Goal: Task Accomplishment & Management: Complete application form

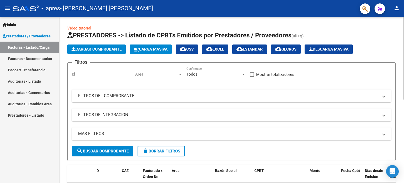
click at [97, 50] on span "Cargar Comprobante" at bounding box center [97, 49] width 50 height 5
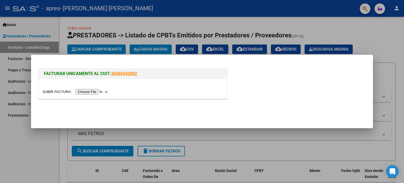
click at [87, 92] on input "file" at bounding box center [76, 92] width 67 height 6
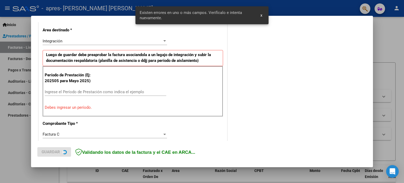
scroll to position [123, 0]
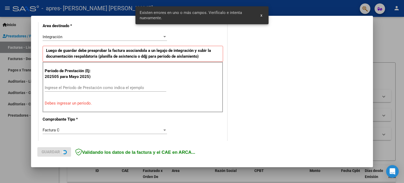
click at [98, 86] on input "Ingrese el Período de Prestación como indica el ejemplo" at bounding box center [106, 87] width 122 height 5
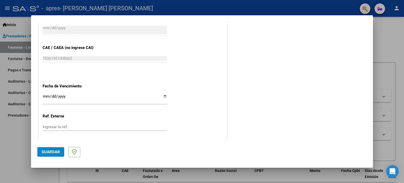
scroll to position [343, 0]
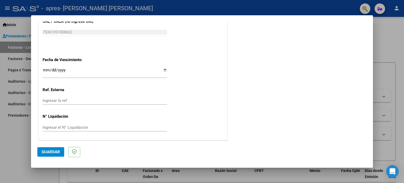
type input "202508"
click at [164, 69] on input "Ingresar la fecha" at bounding box center [105, 72] width 124 height 8
type input "[DATE]"
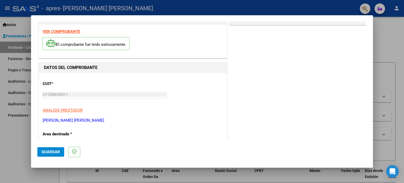
scroll to position [28, 0]
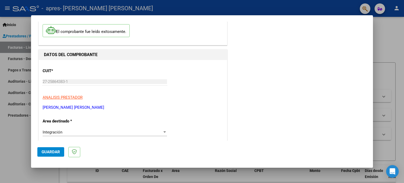
click at [58, 152] on span "Guardar" at bounding box center [51, 151] width 18 height 5
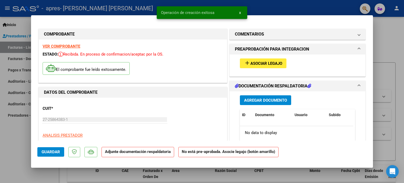
click at [278, 64] on span "Asociar Legajo" at bounding box center [266, 63] width 32 height 5
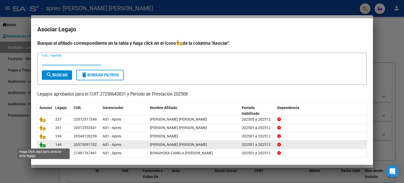
click at [41, 145] on icon at bounding box center [42, 145] width 6 height 6
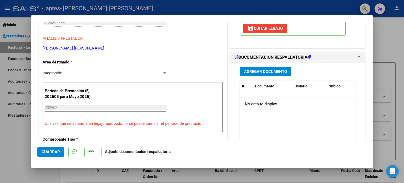
scroll to position [105, 0]
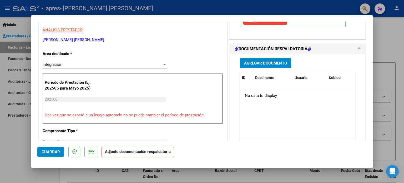
click at [263, 64] on span "Agregar Documento" at bounding box center [265, 63] width 43 height 5
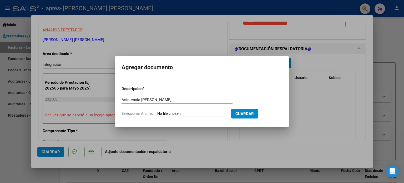
type input "Asistencia [PERSON_NAME]"
click at [185, 114] on input "Seleccionar Archivo" at bounding box center [192, 113] width 70 height 5
type input "C:\fakepath\Asistencia [PERSON_NAME][DATE] .pdf"
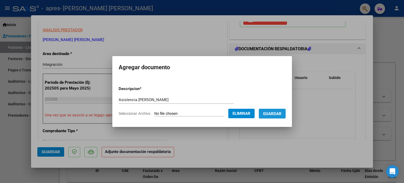
click at [278, 114] on span "Guardar" at bounding box center [272, 113] width 18 height 5
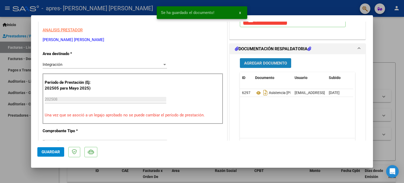
click at [263, 62] on span "Agregar Documento" at bounding box center [265, 63] width 43 height 5
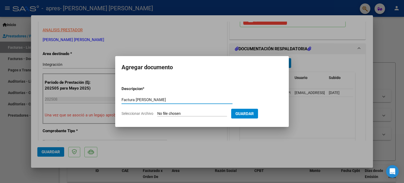
type input "Factura [PERSON_NAME]"
click at [177, 114] on input "Seleccionar Archivo" at bounding box center [192, 113] width 70 height 5
type input "C:\fakepath\27258643831_011_00002_00001567 [PERSON_NAME][DATE].pdf"
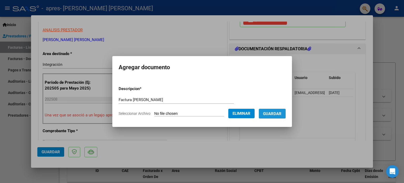
click at [273, 114] on span "Guardar" at bounding box center [272, 113] width 18 height 5
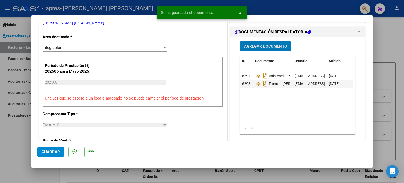
scroll to position [132, 0]
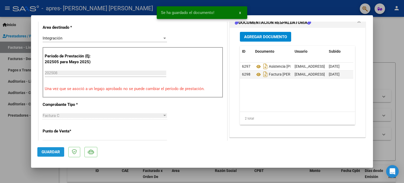
click at [48, 150] on span "Guardar" at bounding box center [51, 151] width 18 height 5
click at [47, 150] on span "Guardar" at bounding box center [51, 151] width 18 height 5
click at [395, 50] on div at bounding box center [202, 91] width 404 height 183
type input "$ 0,00"
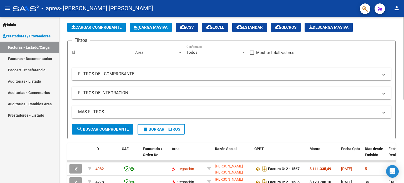
scroll to position [0, 0]
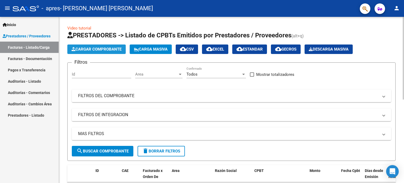
click at [102, 45] on button "Cargar Comprobante" at bounding box center [96, 48] width 58 height 9
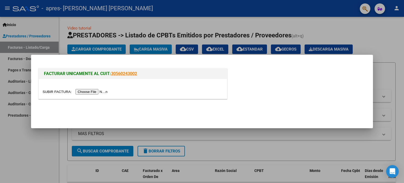
click at [85, 92] on input "file" at bounding box center [76, 92] width 67 height 6
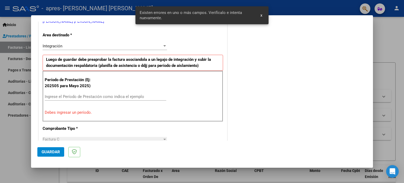
scroll to position [113, 0]
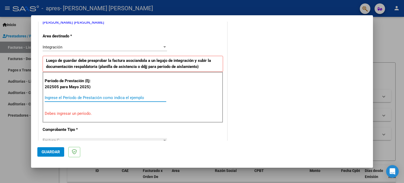
click at [95, 97] on input "Ingrese el Período de Prestación como indica el ejemplo" at bounding box center [106, 97] width 122 height 5
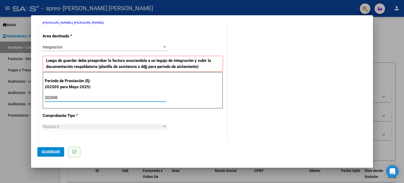
type input "202508"
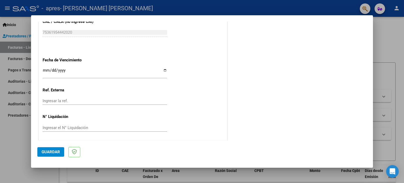
scroll to position [343, 0]
click at [165, 70] on input "Ingresar la fecha" at bounding box center [105, 72] width 124 height 8
type input "[DATE]"
click at [46, 152] on span "Guardar" at bounding box center [51, 151] width 18 height 5
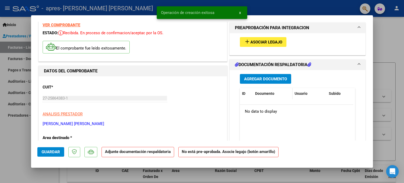
scroll to position [26, 0]
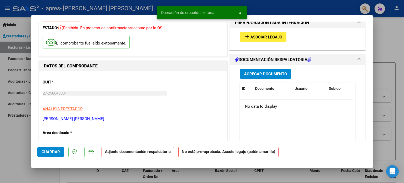
click at [258, 73] on span "Agregar Documento" at bounding box center [265, 74] width 43 height 5
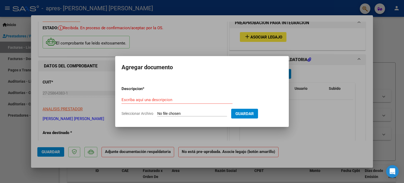
click at [310, 75] on div at bounding box center [202, 91] width 404 height 183
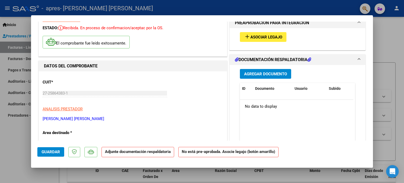
click at [276, 36] on span "Asociar Legajo" at bounding box center [266, 37] width 32 height 5
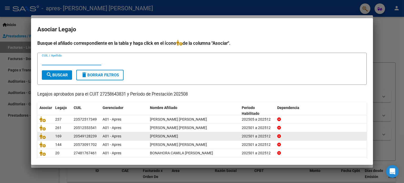
scroll to position [18, 0]
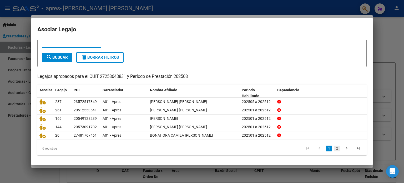
click at [335, 147] on link "2" at bounding box center [337, 148] width 6 height 6
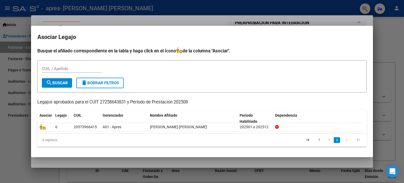
scroll to position [0, 0]
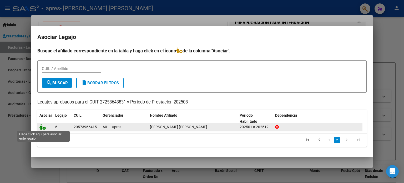
click at [42, 127] on icon at bounding box center [42, 127] width 6 height 6
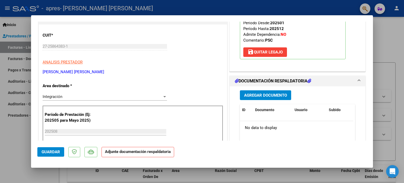
scroll to position [105, 0]
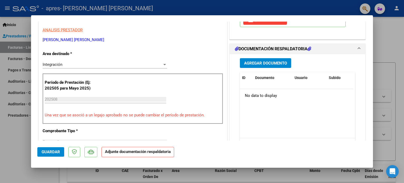
click at [275, 63] on span "Agregar Documento" at bounding box center [265, 63] width 43 height 5
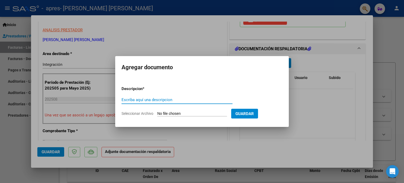
click at [170, 100] on input "Escriba aquí una descripcion" at bounding box center [177, 99] width 111 height 5
type input "Asistencia [PERSON_NAME]"
click at [177, 115] on input "Seleccionar Archivo" at bounding box center [192, 113] width 70 height 5
type input "C:\fakepath\Asistencia [PERSON_NAME][DATE] .pdf"
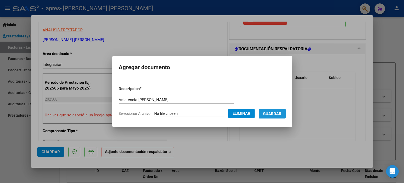
click at [281, 114] on span "Guardar" at bounding box center [272, 113] width 18 height 5
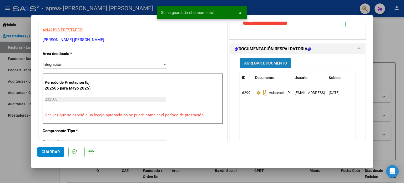
click at [257, 63] on span "Agregar Documento" at bounding box center [265, 63] width 43 height 5
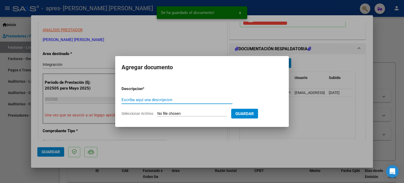
click at [203, 102] on input "Escriba aquí una descripcion" at bounding box center [177, 99] width 111 height 5
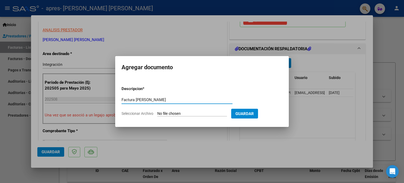
type input "Factura [PERSON_NAME]"
click at [193, 112] on input "Seleccionar Archivo" at bounding box center [192, 113] width 70 height 5
type input "C:\fakepath\27258643831_011_00002_00001575 [PERSON_NAME][DATE].pdf"
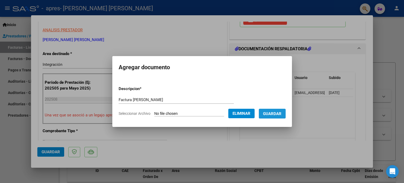
click at [281, 113] on span "Guardar" at bounding box center [272, 113] width 18 height 5
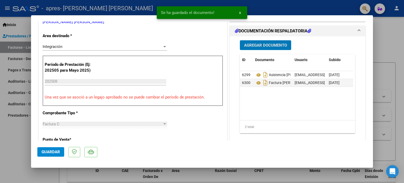
scroll to position [132, 0]
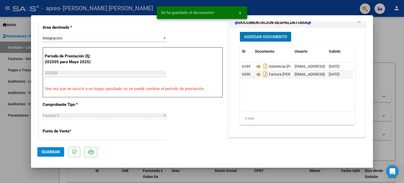
click at [53, 153] on span "Guardar" at bounding box center [51, 151] width 18 height 5
click at [396, 37] on div at bounding box center [202, 91] width 404 height 183
type input "$ 0,00"
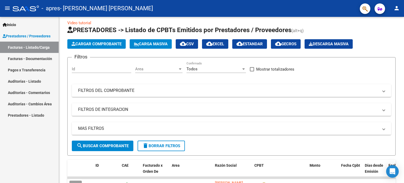
scroll to position [0, 0]
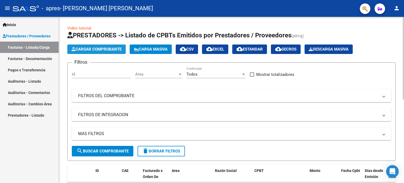
click at [103, 49] on span "Cargar Comprobante" at bounding box center [97, 49] width 50 height 5
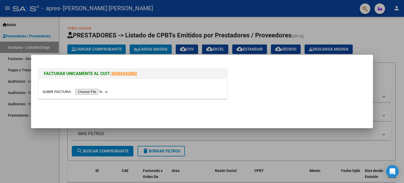
click at [94, 90] on input "file" at bounding box center [76, 92] width 67 height 6
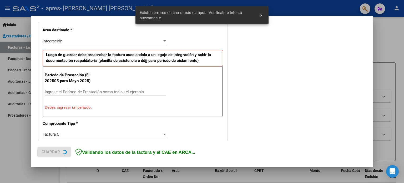
scroll to position [123, 0]
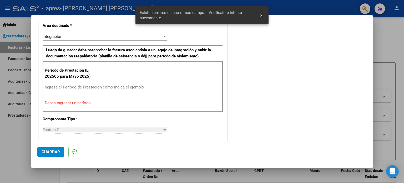
click at [76, 85] on input "Ingrese el Período de Prestación como indica el ejemplo" at bounding box center [106, 87] width 122 height 5
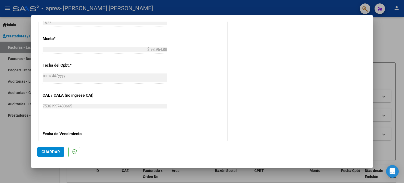
scroll to position [307, 0]
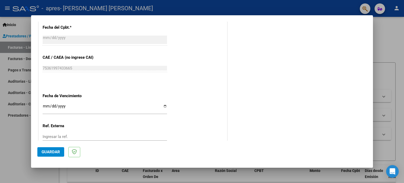
type input "202508"
click at [160, 106] on input "Ingresar la fecha" at bounding box center [105, 108] width 124 height 8
click at [164, 104] on input "Ingresar la fecha" at bounding box center [105, 108] width 124 height 8
type input "[DATE]"
click at [53, 153] on span "Guardar" at bounding box center [51, 151] width 18 height 5
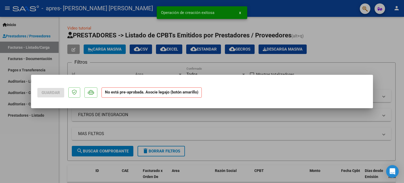
scroll to position [0, 0]
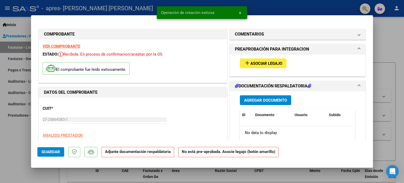
click at [273, 64] on span "Asociar Legajo" at bounding box center [266, 63] width 32 height 5
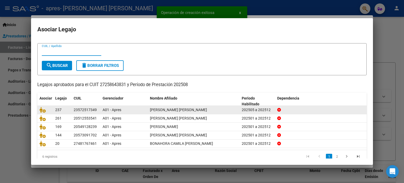
scroll to position [18, 0]
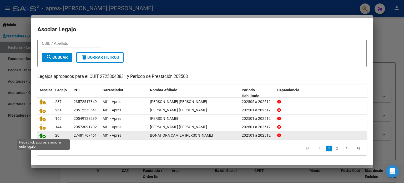
click at [39, 138] on icon at bounding box center [42, 135] width 6 height 6
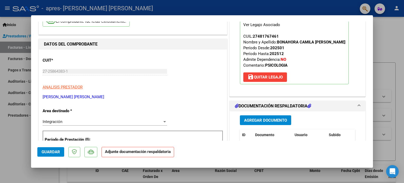
scroll to position [53, 0]
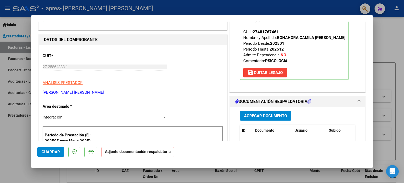
click at [268, 116] on span "Agregar Documento" at bounding box center [265, 115] width 43 height 5
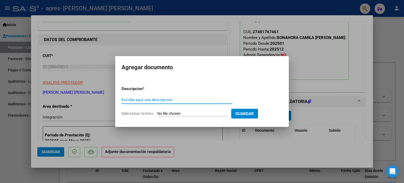
click at [198, 100] on input "Escriba aquí una descripcion" at bounding box center [177, 99] width 111 height 5
type input "Asistencia [PERSON_NAME]"
click at [185, 113] on input "Seleccionar Archivo" at bounding box center [192, 113] width 70 height 5
click at [182, 113] on input "Seleccionar Archivo" at bounding box center [192, 113] width 70 height 5
type input "C:\fakepath\Asistencia [PERSON_NAME][DATE] .pdf"
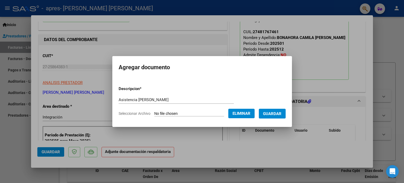
click at [278, 114] on span "Guardar" at bounding box center [272, 113] width 18 height 5
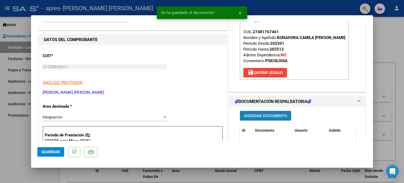
click at [261, 115] on span "Agregar Documento" at bounding box center [265, 115] width 43 height 5
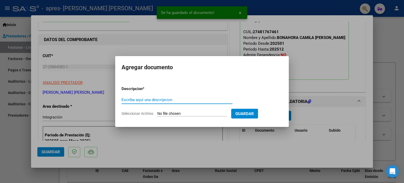
click at [191, 101] on input "Escriba aquí una descripcion" at bounding box center [177, 99] width 111 height 5
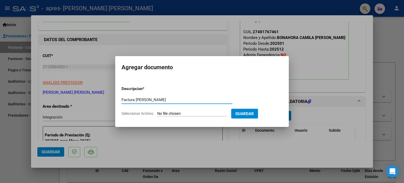
type input "Factura [PERSON_NAME]"
click at [198, 113] on input "Seleccionar Archivo" at bounding box center [192, 113] width 70 height 5
type input "C:\fakepath\27258643831_011_00002_00001577 [PERSON_NAME][DATE].pdf"
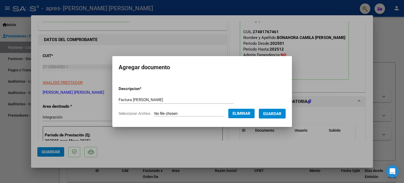
click at [277, 115] on span "Guardar" at bounding box center [272, 113] width 18 height 5
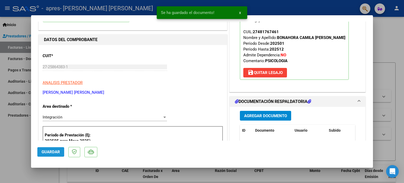
click at [46, 151] on span "Guardar" at bounding box center [51, 151] width 18 height 5
click at [46, 149] on button "Guardar" at bounding box center [50, 151] width 27 height 9
click at [386, 77] on div at bounding box center [202, 91] width 404 height 183
type input "$ 0,00"
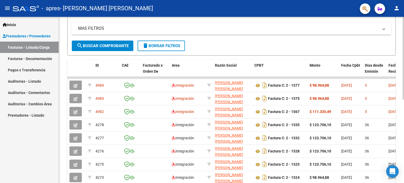
scroll to position [0, 0]
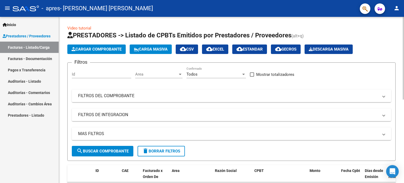
click at [110, 47] on span "Cargar Comprobante" at bounding box center [97, 49] width 50 height 5
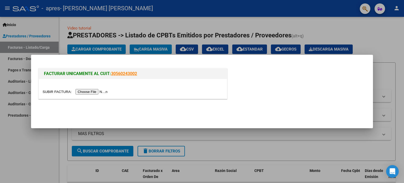
click at [103, 92] on input "file" at bounding box center [76, 92] width 67 height 6
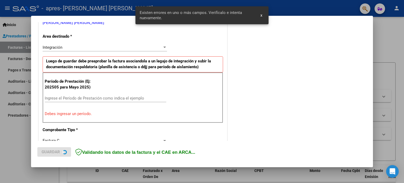
scroll to position [149, 0]
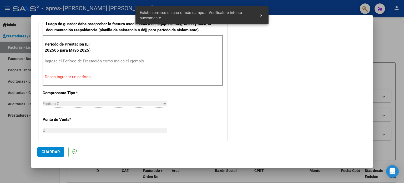
click at [109, 61] on input "Ingrese el Período de Prestación como indica el ejemplo" at bounding box center [106, 61] width 122 height 5
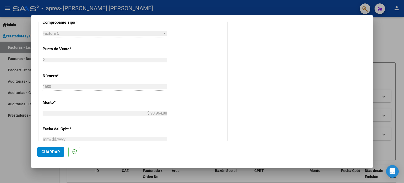
scroll to position [254, 0]
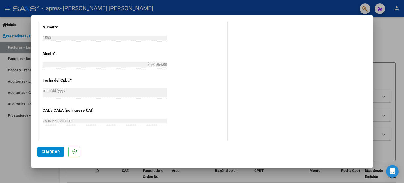
type input "202508"
click at [49, 151] on span "Guardar" at bounding box center [51, 151] width 18 height 5
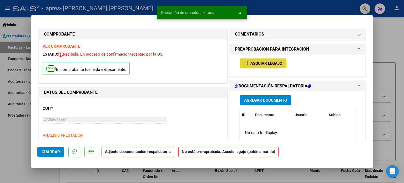
click at [261, 63] on span "Asociar Legajo" at bounding box center [266, 63] width 32 height 5
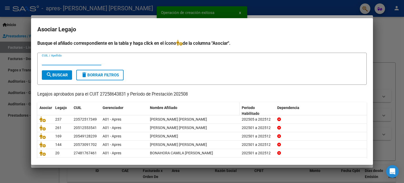
scroll to position [18, 0]
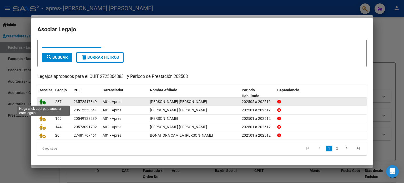
click at [42, 102] on icon at bounding box center [42, 102] width 6 height 6
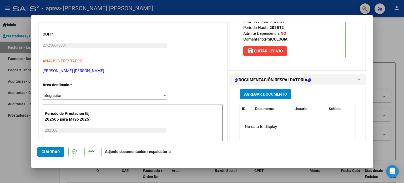
scroll to position [79, 0]
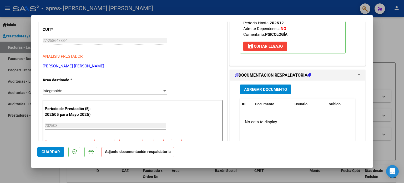
click at [259, 88] on span "Agregar Documento" at bounding box center [265, 89] width 43 height 5
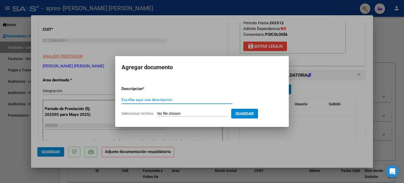
click at [172, 97] on div "Escriba aquí una descripcion" at bounding box center [177, 100] width 111 height 8
click at [172, 98] on input "Escriba aquí una descripcion" at bounding box center [177, 99] width 111 height 5
type input "Asistencia [PERSON_NAME]"
click at [175, 115] on input "Seleccionar Archivo" at bounding box center [192, 113] width 70 height 5
type input "C:\fakepath\Asistencia [PERSON_NAME][DATE] .pdf"
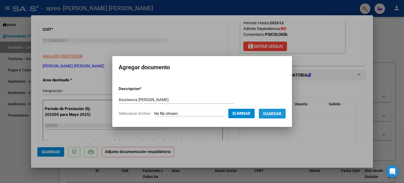
click at [275, 114] on span "Guardar" at bounding box center [272, 113] width 18 height 5
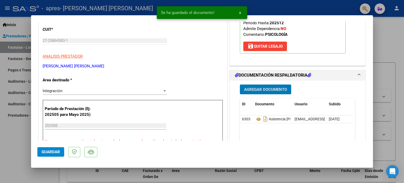
click at [260, 89] on span "Agregar Documento" at bounding box center [265, 89] width 43 height 5
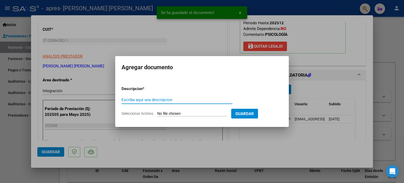
click at [172, 100] on input "Escriba aquí una descripcion" at bounding box center [177, 99] width 111 height 5
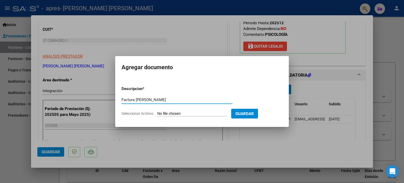
type input "Factura [PERSON_NAME]"
click at [165, 114] on input "Seleccionar Archivo" at bounding box center [192, 113] width 70 height 5
type input "C:\fakepath\27258643831_011_00002_00001580 [PERSON_NAME][DATE].pdf"
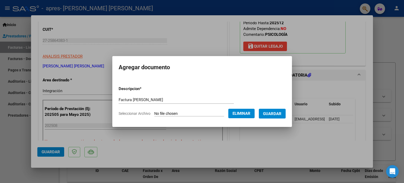
click at [275, 114] on span "Guardar" at bounding box center [272, 113] width 18 height 5
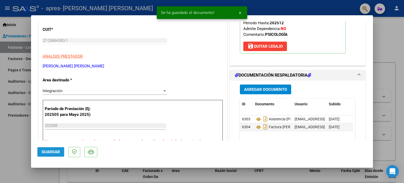
click at [43, 153] on span "Guardar" at bounding box center [51, 151] width 18 height 5
click at [55, 150] on span "Guardar" at bounding box center [51, 151] width 18 height 5
click at [396, 84] on div at bounding box center [202, 91] width 404 height 183
type input "$ 0,00"
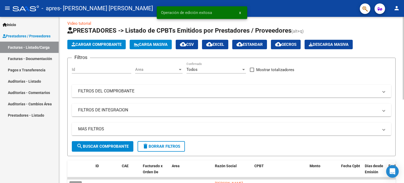
scroll to position [0, 0]
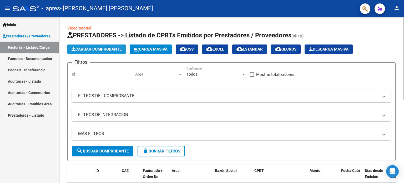
click at [84, 49] on span "Cargar Comprobante" at bounding box center [97, 49] width 50 height 5
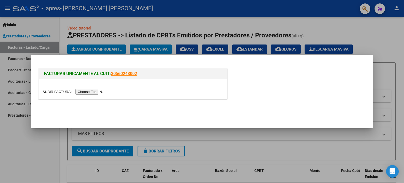
click at [91, 92] on input "file" at bounding box center [76, 92] width 67 height 6
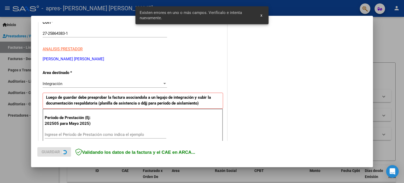
scroll to position [113, 0]
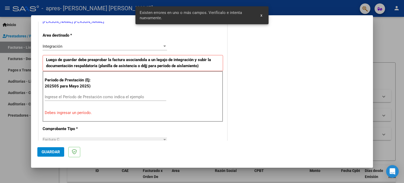
click at [85, 96] on input "Ingrese el Período de Prestación como indica el ejemplo" at bounding box center [106, 96] width 122 height 5
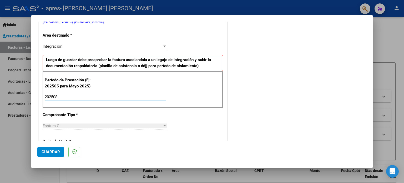
type input "202508"
click at [46, 151] on span "Guardar" at bounding box center [51, 151] width 18 height 5
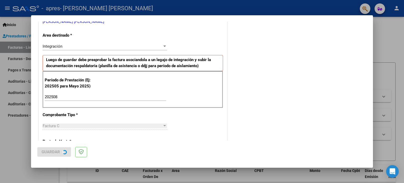
scroll to position [0, 0]
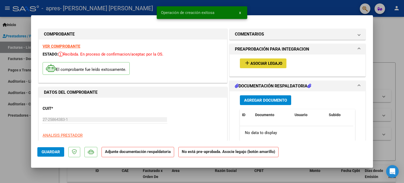
click at [273, 62] on span "Asociar Legajo" at bounding box center [266, 63] width 32 height 5
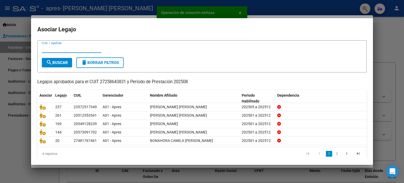
scroll to position [18, 0]
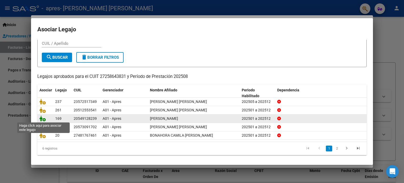
click at [41, 119] on icon at bounding box center [42, 118] width 6 height 6
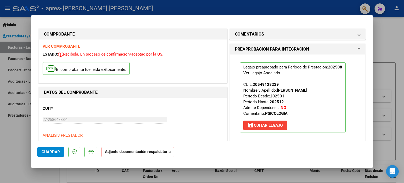
scroll to position [53, 0]
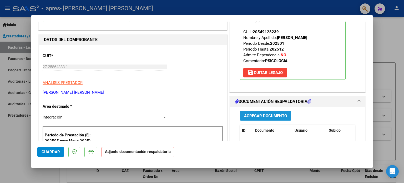
click at [281, 115] on span "Agregar Documento" at bounding box center [265, 115] width 43 height 5
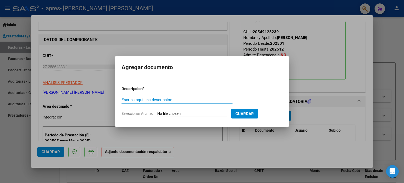
click at [199, 99] on input "Escriba aquí una descripcion" at bounding box center [177, 99] width 111 height 5
type input "Asistencia [PERSON_NAME]"
click at [187, 113] on input "Seleccionar Archivo" at bounding box center [192, 113] width 70 height 5
type input "C:\fakepath\Asistencia [PERSON_NAME][DATE] .pdf"
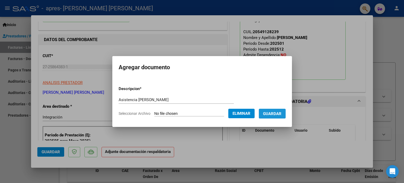
click at [280, 115] on span "Guardar" at bounding box center [272, 113] width 18 height 5
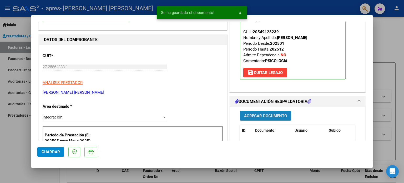
click at [270, 118] on button "Agregar Documento" at bounding box center [265, 116] width 51 height 10
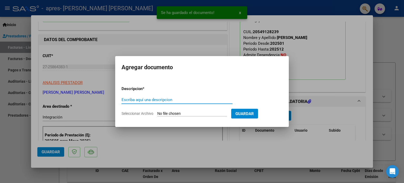
click at [158, 99] on input "Escriba aquí una descripcion" at bounding box center [177, 99] width 111 height 5
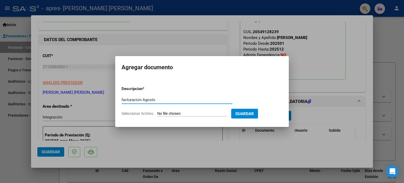
type input "facturacion Agosto"
click at [182, 113] on input "Seleccionar Archivo" at bounding box center [192, 113] width 70 height 5
type input "C:\fakepath\27258643831_011_00002_00001584 [PERSON_NAME][DATE].pdf"
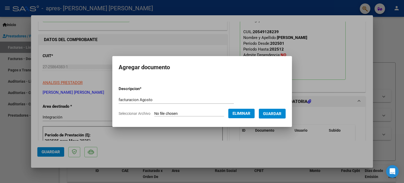
click at [281, 112] on span "Guardar" at bounding box center [272, 113] width 18 height 5
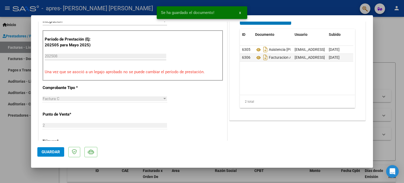
scroll to position [184, 0]
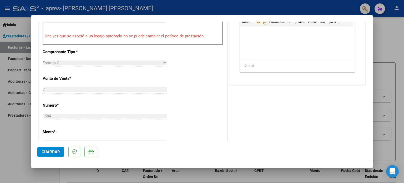
click at [48, 152] on span "Guardar" at bounding box center [51, 151] width 18 height 5
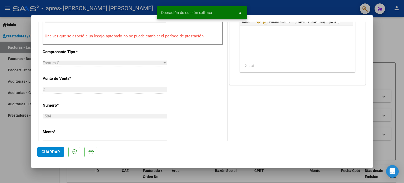
click at [48, 152] on span "Guardar" at bounding box center [51, 151] width 18 height 5
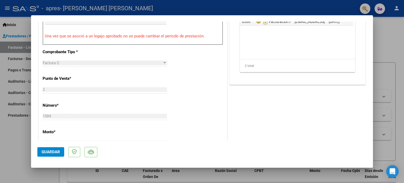
click at [389, 46] on div at bounding box center [202, 91] width 404 height 183
type input "$ 0,00"
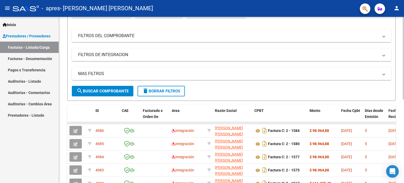
scroll to position [26, 0]
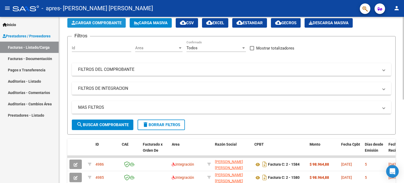
click at [111, 24] on span "Cargar Comprobante" at bounding box center [97, 23] width 50 height 5
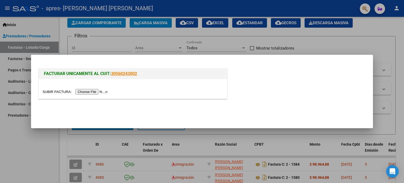
click at [103, 91] on input "file" at bounding box center [76, 92] width 67 height 6
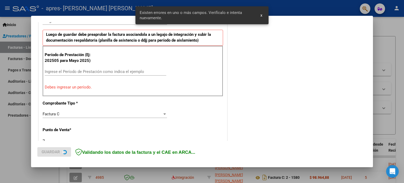
scroll to position [140, 0]
click at [84, 69] on input "Ingrese el Período de Prestación como indica el ejemplo" at bounding box center [106, 71] width 122 height 5
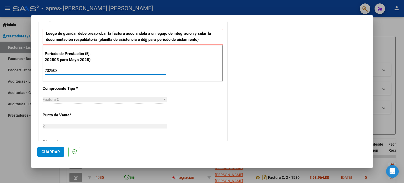
type input "202508"
click at [48, 153] on span "Guardar" at bounding box center [51, 151] width 18 height 5
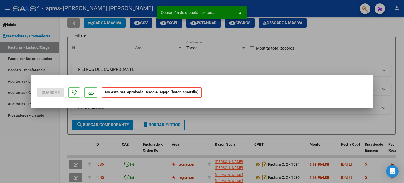
scroll to position [0, 0]
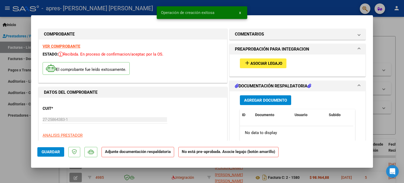
click at [255, 63] on span "Asociar Legajo" at bounding box center [266, 63] width 32 height 5
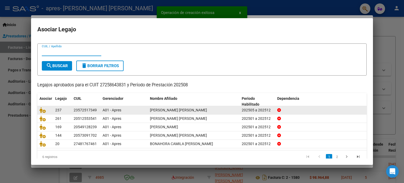
scroll to position [18, 0]
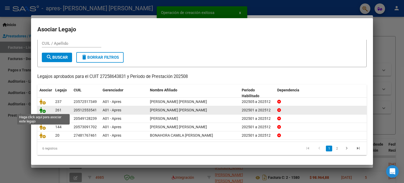
click at [42, 111] on icon at bounding box center [42, 110] width 6 height 6
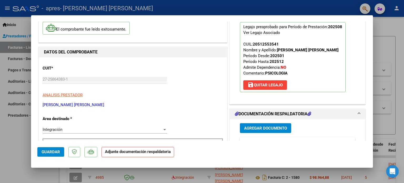
scroll to position [53, 0]
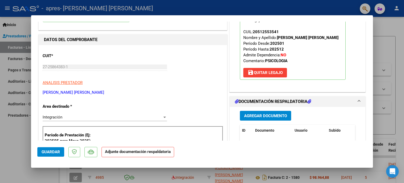
click at [276, 117] on span "Agregar Documento" at bounding box center [265, 115] width 43 height 5
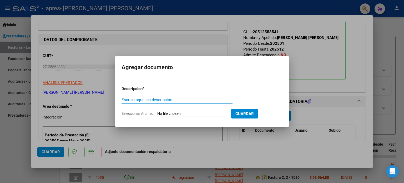
click at [183, 100] on input "Escriba aquí una descripcion" at bounding box center [177, 99] width 111 height 5
type input "Asistencia [PERSON_NAME]"
click at [194, 113] on input "Seleccionar Archivo" at bounding box center [192, 113] width 70 height 5
type input "C:\fakepath\Asistencia [PERSON_NAME][DATE] .pdf"
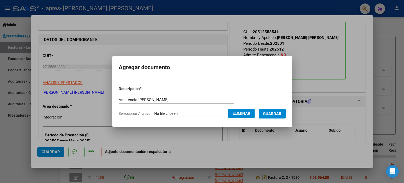
click at [281, 115] on span "Guardar" at bounding box center [272, 113] width 18 height 5
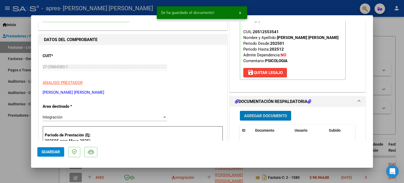
click at [268, 115] on span "Agregar Documento" at bounding box center [265, 115] width 43 height 5
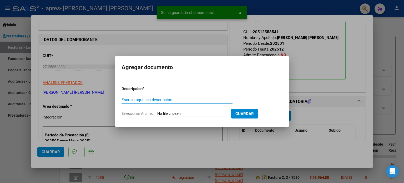
click at [198, 99] on input "Escriba aquí una descripcion" at bounding box center [177, 99] width 111 height 5
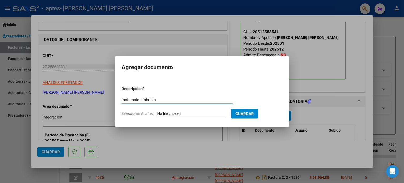
type input "facturacion fabricio"
click at [195, 114] on input "Seleccionar Archivo" at bounding box center [192, 113] width 70 height 5
type input "C:\fakepath\27258643831_011_00002_00001585 [PERSON_NAME][DATE].pdf"
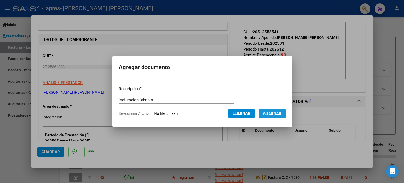
click at [279, 115] on span "Guardar" at bounding box center [272, 113] width 18 height 5
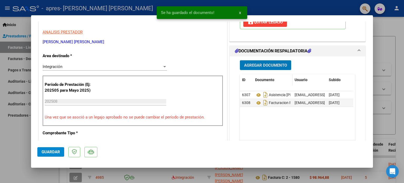
scroll to position [105, 0]
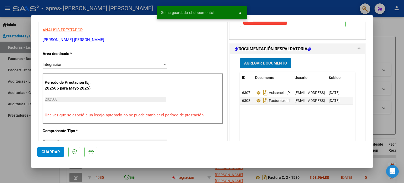
click at [48, 152] on span "Guardar" at bounding box center [51, 151] width 18 height 5
click at [399, 118] on div at bounding box center [202, 91] width 404 height 183
type input "$ 0,00"
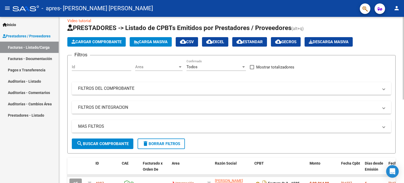
scroll to position [0, 0]
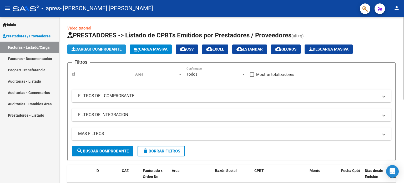
click at [100, 49] on span "Cargar Comprobante" at bounding box center [97, 49] width 50 height 5
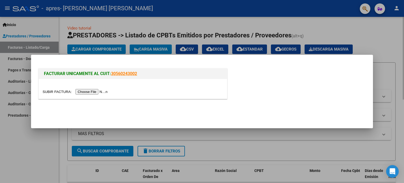
click at [367, 27] on div at bounding box center [202, 91] width 404 height 183
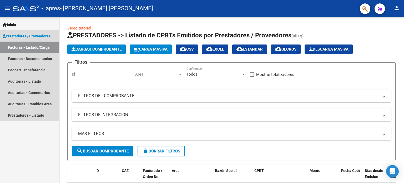
click at [26, 49] on link "Facturas - Listado/Carga" at bounding box center [29, 47] width 59 height 11
click at [27, 38] on span "Prestadores / Proveedores" at bounding box center [27, 36] width 48 height 6
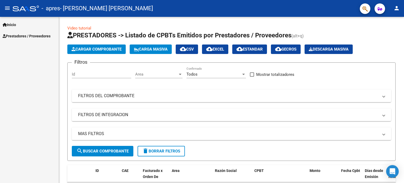
click at [27, 38] on span "Prestadores / Proveedores" at bounding box center [27, 36] width 48 height 6
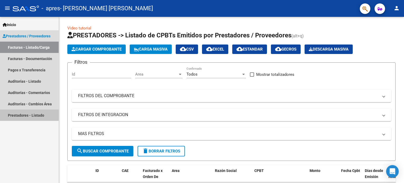
click at [33, 115] on link "Prestadores - Listado" at bounding box center [29, 114] width 59 height 11
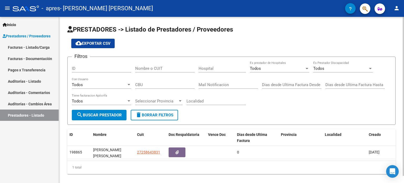
scroll to position [7, 0]
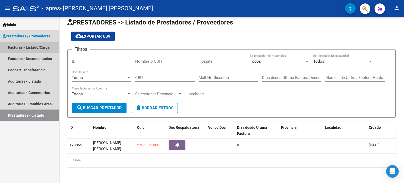
click at [18, 48] on link "Facturas - Listado/Carga" at bounding box center [29, 47] width 59 height 11
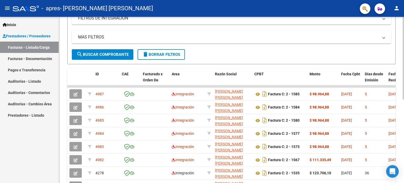
scroll to position [105, 0]
